Goal: Task Accomplishment & Management: Complete application form

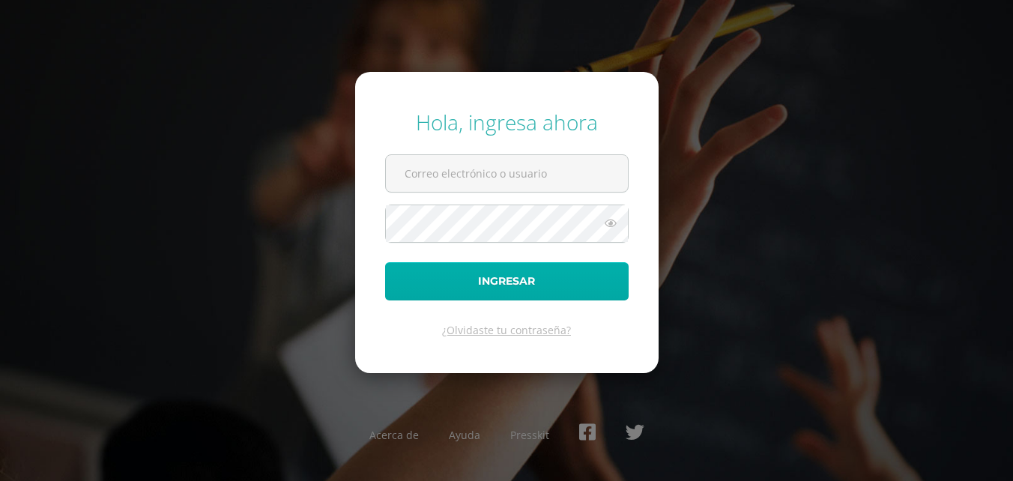
type input "2019085"
click at [478, 284] on button "Ingresar" at bounding box center [507, 281] width 244 height 38
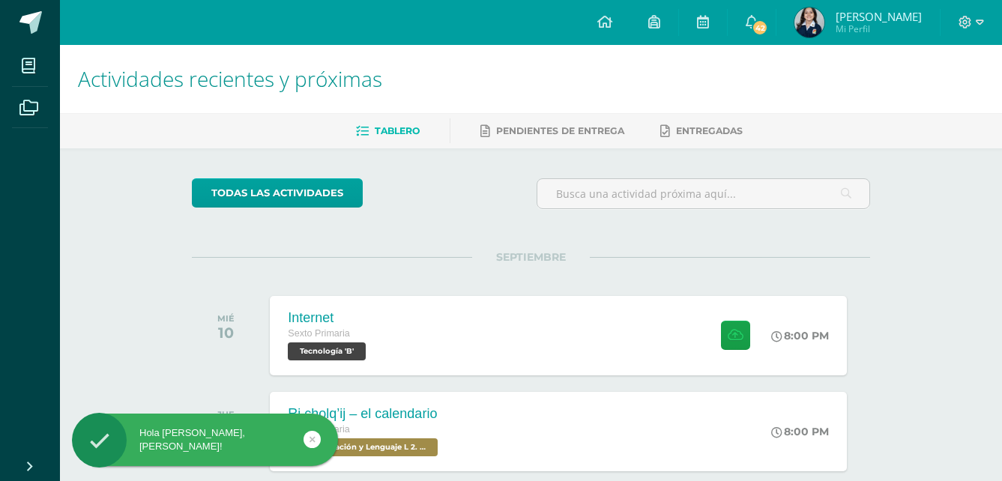
click at [859, 10] on span "[PERSON_NAME]" at bounding box center [879, 16] width 86 height 15
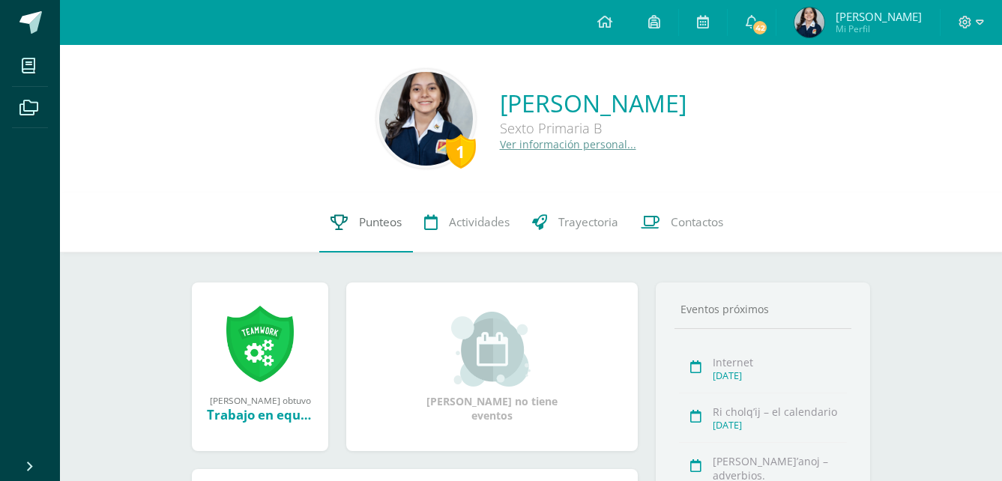
click at [386, 211] on link "Punteos" at bounding box center [366, 223] width 94 height 60
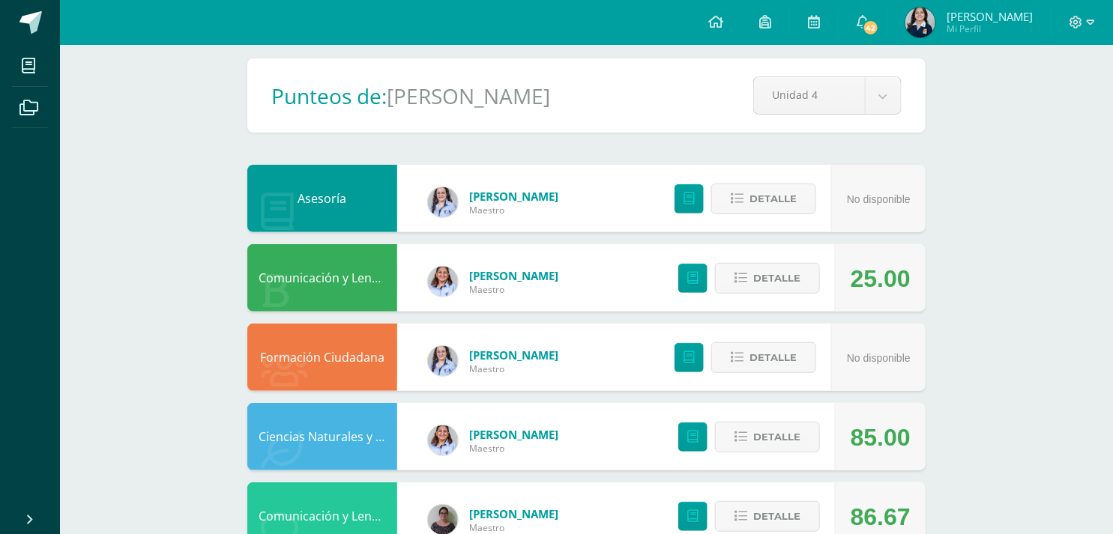
scroll to position [166, 0]
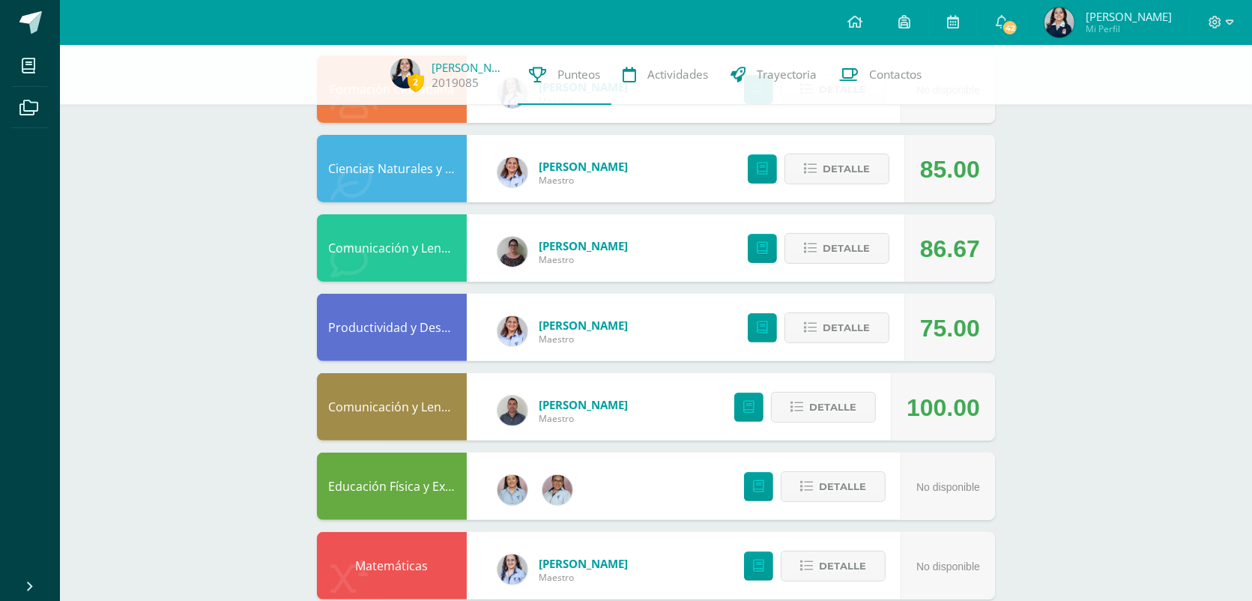
scroll to position [188, 0]
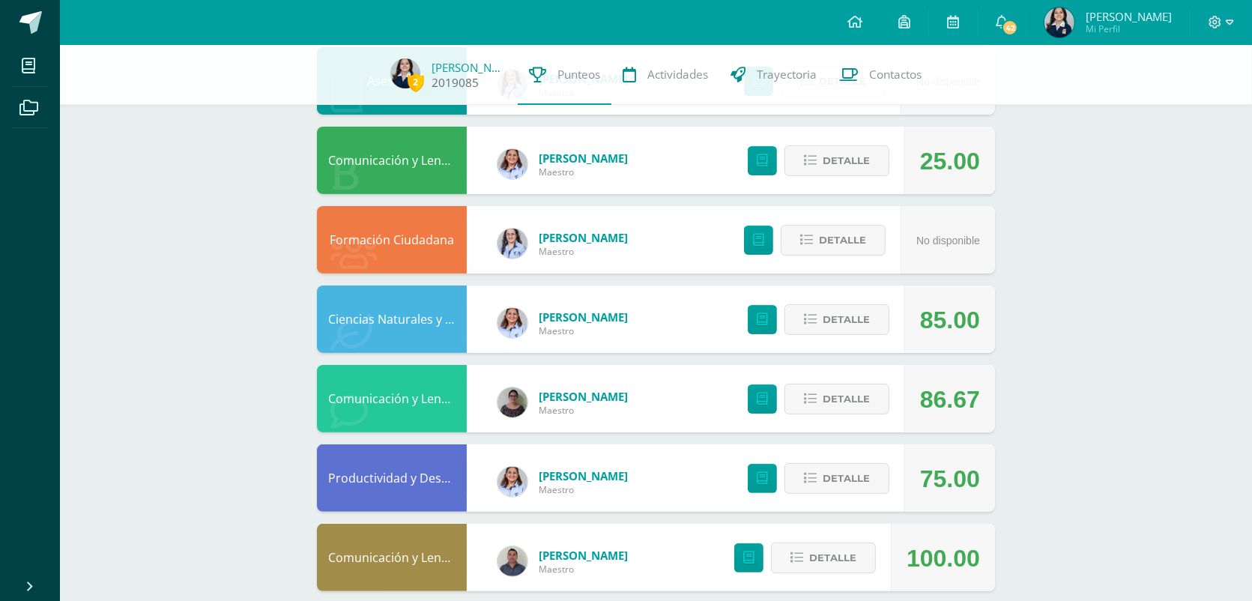
click at [384, 79] on span "2 Paula Morales 2019085" at bounding box center [448, 75] width 139 height 34
click at [418, 71] on img at bounding box center [405, 73] width 30 height 30
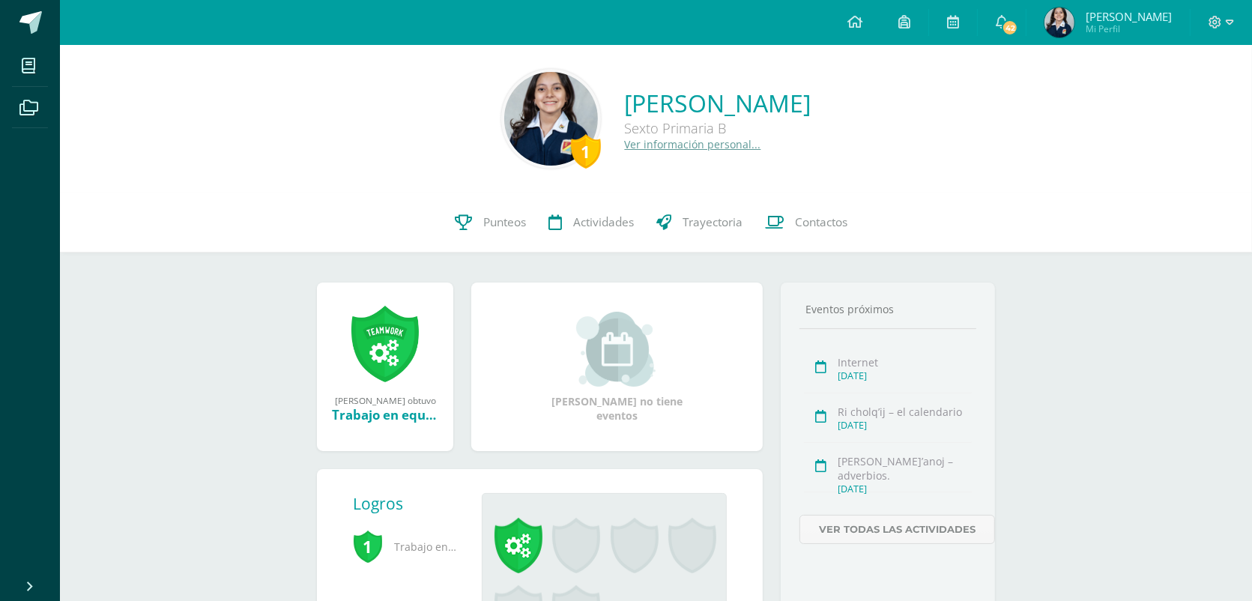
click at [571, 143] on div "1" at bounding box center [586, 151] width 30 height 34
click at [564, 206] on link "Actividades" at bounding box center [592, 223] width 108 height 60
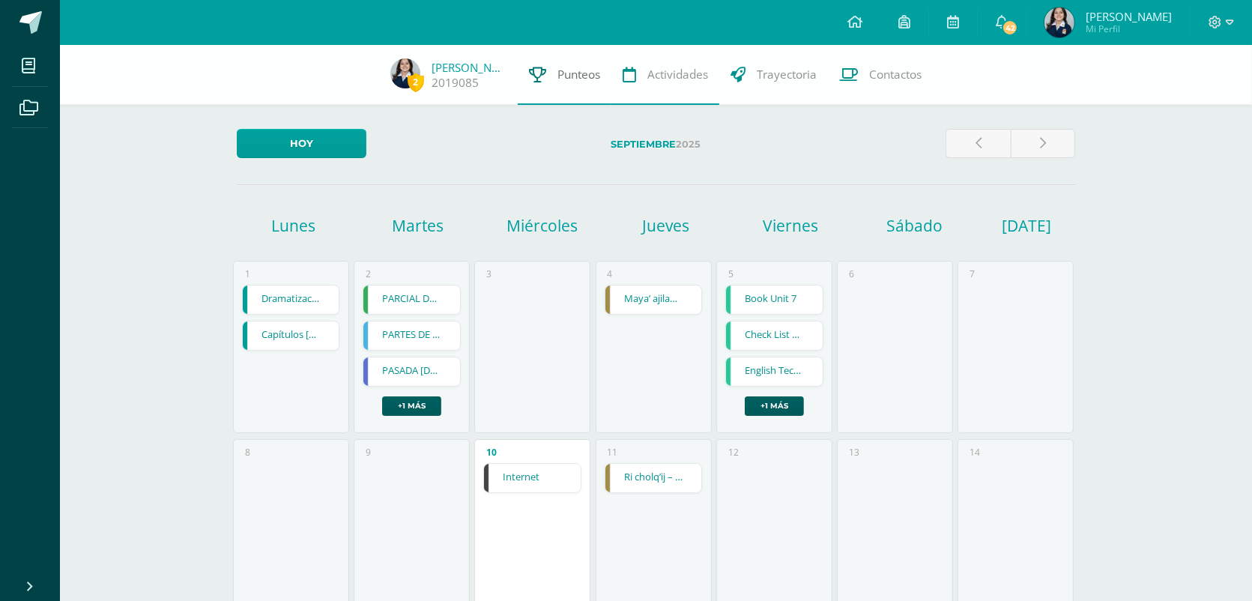
click at [590, 88] on link "Punteos" at bounding box center [565, 75] width 94 height 60
click at [671, 70] on span "Actividades" at bounding box center [678, 75] width 61 height 16
click at [776, 88] on link "Trayectoria" at bounding box center [773, 75] width 109 height 60
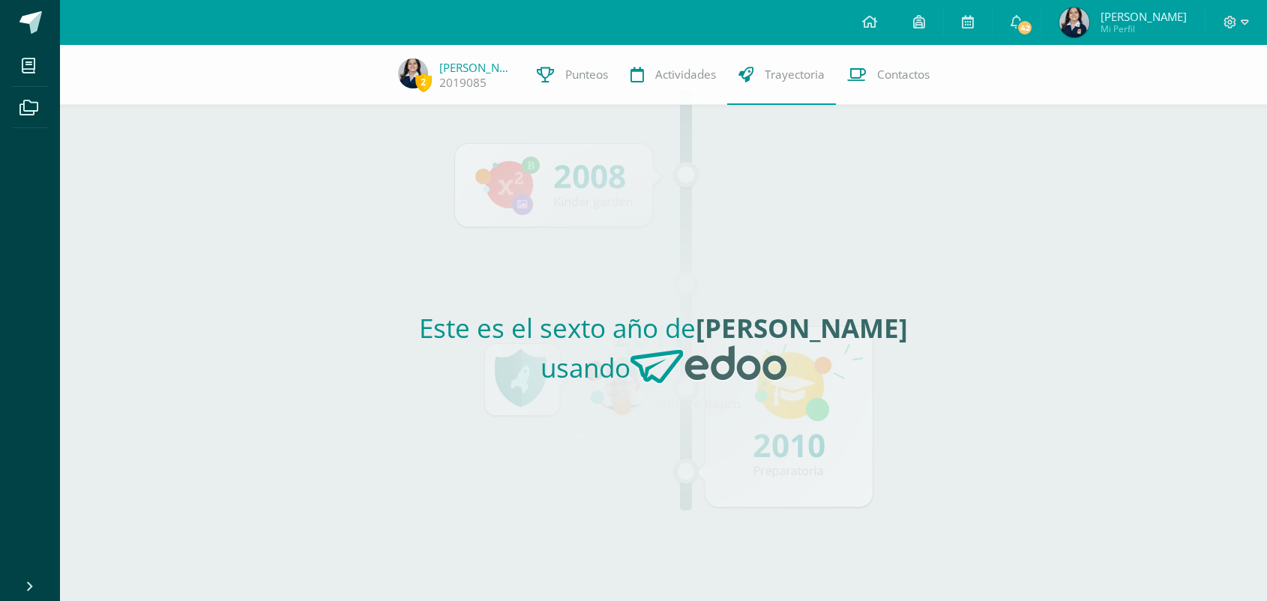
click at [855, 67] on icon at bounding box center [856, 75] width 19 height 16
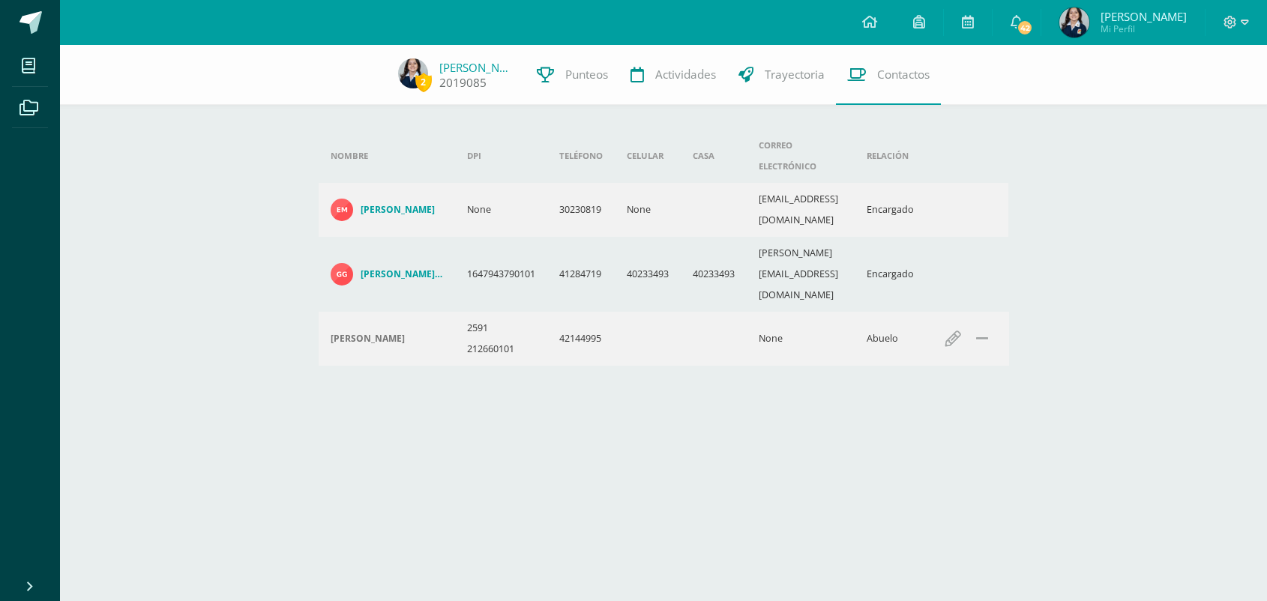
click at [416, 64] on img at bounding box center [413, 73] width 30 height 30
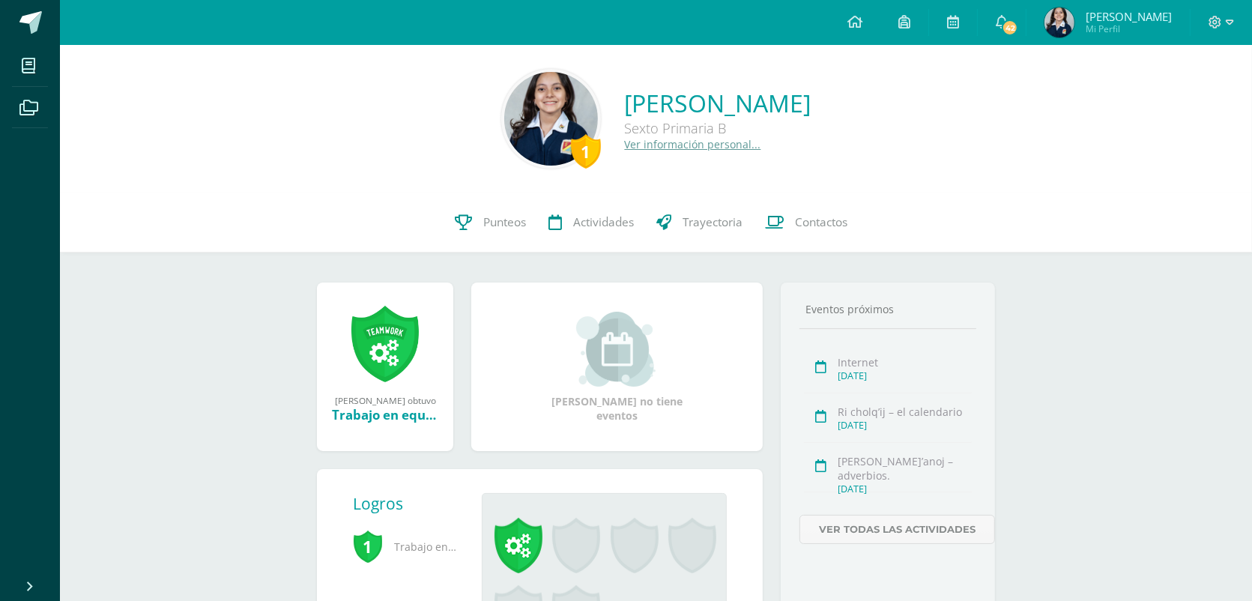
click at [504, 102] on img at bounding box center [551, 119] width 94 height 94
click at [504, 107] on img at bounding box center [551, 119] width 94 height 94
click at [504, 113] on img at bounding box center [551, 119] width 94 height 94
click at [571, 136] on div "1" at bounding box center [586, 151] width 30 height 34
click at [504, 122] on img at bounding box center [551, 119] width 94 height 94
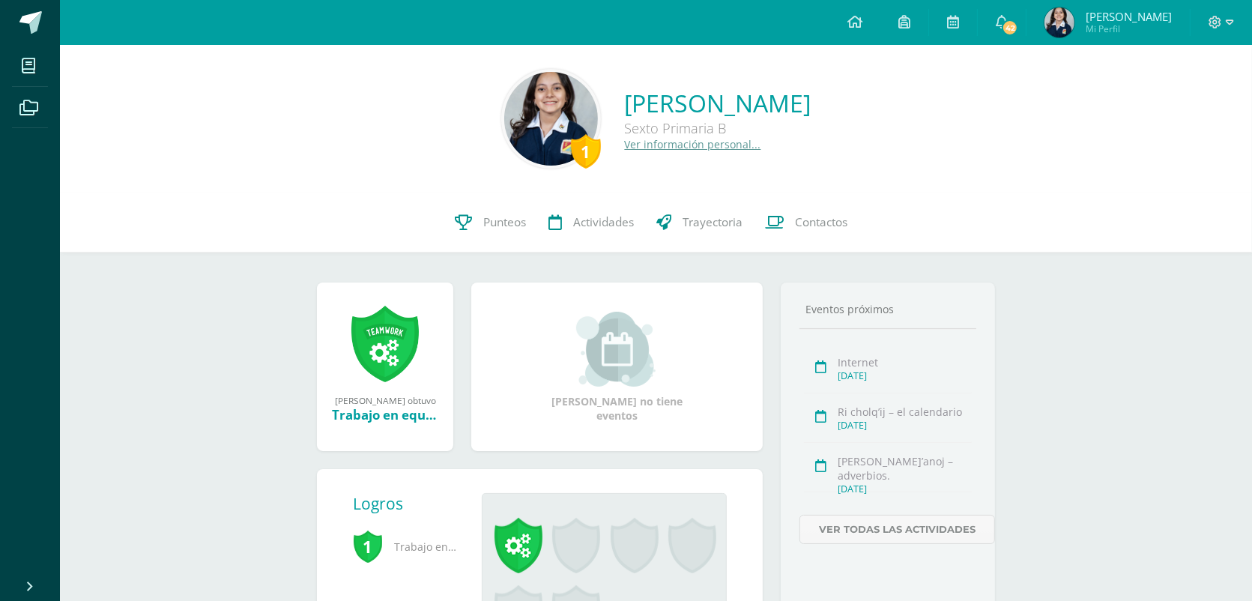
click at [504, 118] on img at bounding box center [551, 119] width 94 height 94
click at [504, 112] on img at bounding box center [551, 119] width 94 height 94
click at [1054, 19] on link "Paula Ximena Mi Perfil" at bounding box center [1108, 22] width 163 height 45
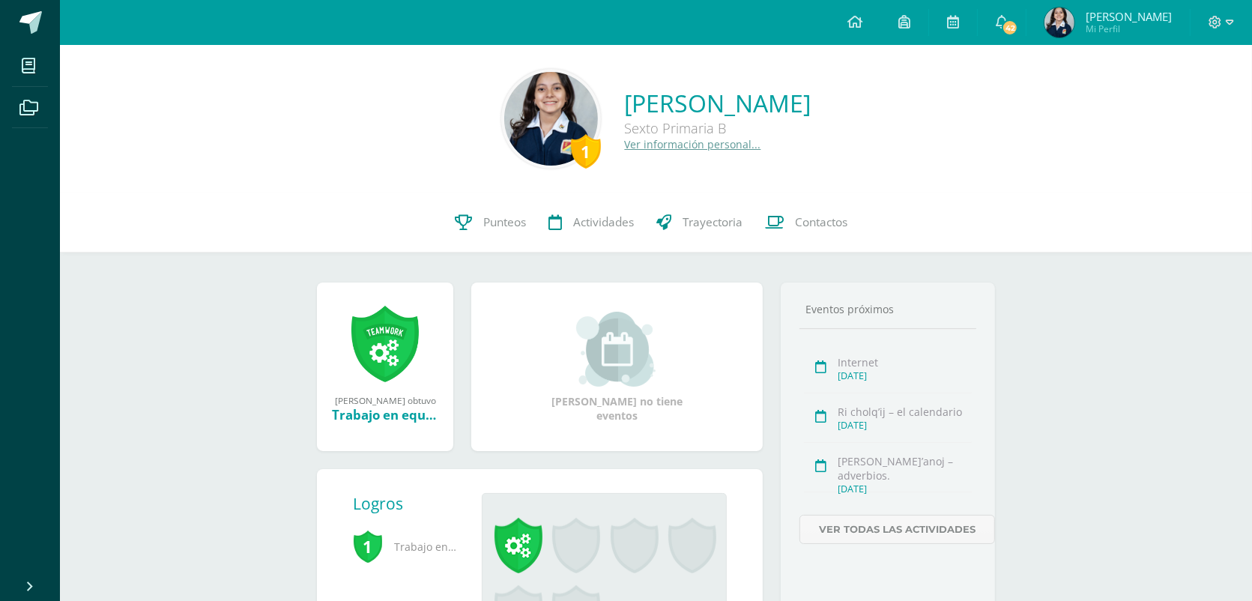
click at [1073, 17] on img at bounding box center [1060, 22] width 30 height 30
click at [501, 92] on div "1" at bounding box center [551, 119] width 100 height 100
click at [504, 84] on img at bounding box center [551, 119] width 94 height 94
click at [504, 86] on img at bounding box center [551, 119] width 94 height 94
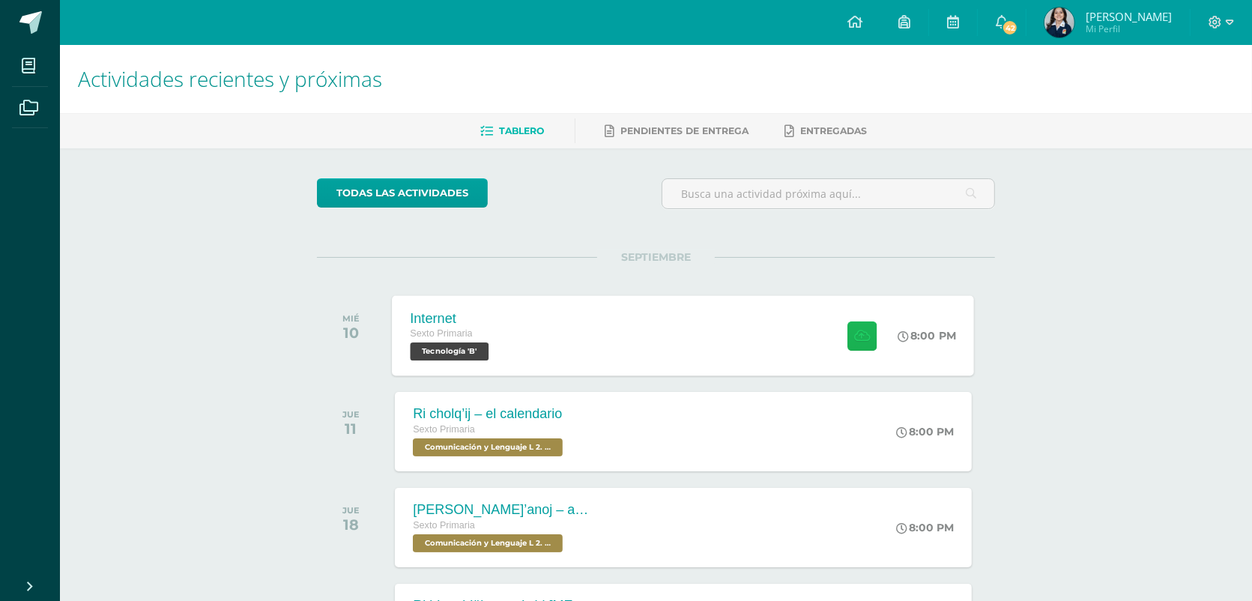
click at [871, 331] on button at bounding box center [862, 335] width 29 height 29
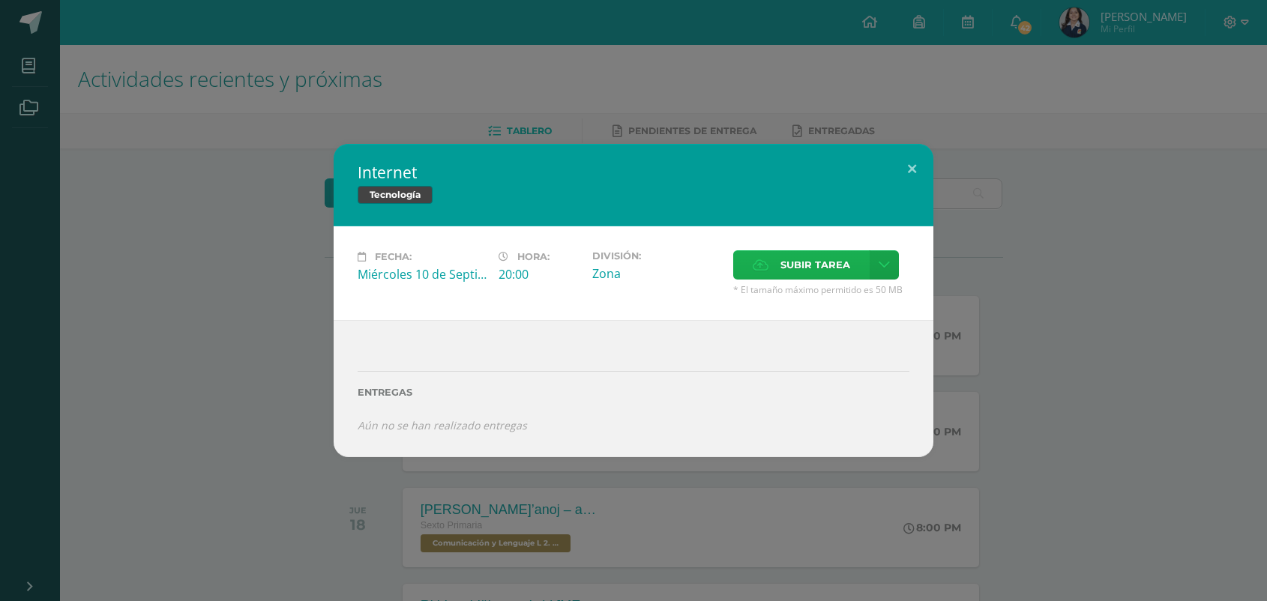
click at [781, 274] on span "Subir tarea" at bounding box center [815, 265] width 70 height 28
click at [0, 0] on input "Subir tarea" at bounding box center [0, 0] width 0 height 0
